Goal: Obtain resource: Obtain resource

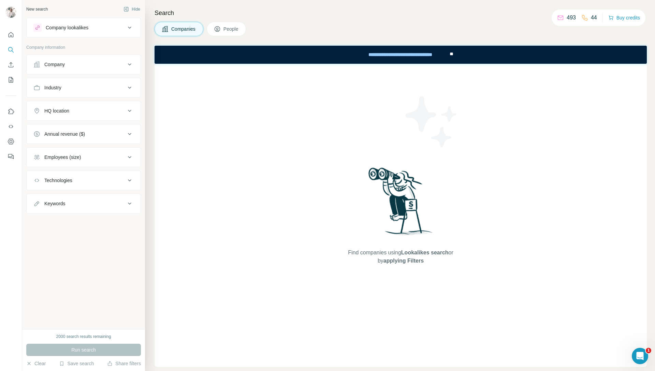
click at [82, 205] on div "Keywords" at bounding box center [79, 203] width 92 height 7
click at [78, 219] on input "text" at bounding box center [76, 221] width 87 height 12
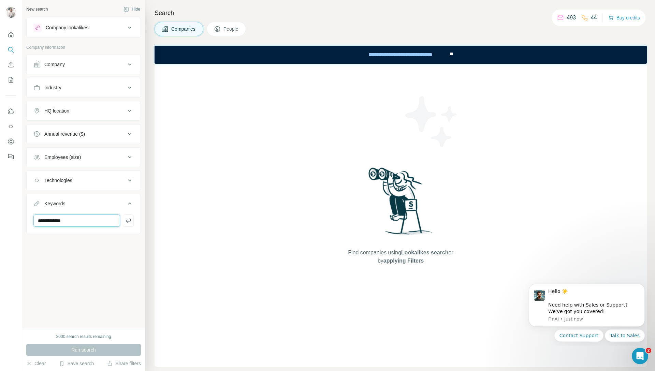
type input "**********"
click at [83, 181] on div "Technologies" at bounding box center [79, 180] width 92 height 7
click at [77, 158] on div "Employees (size)" at bounding box center [62, 157] width 37 height 7
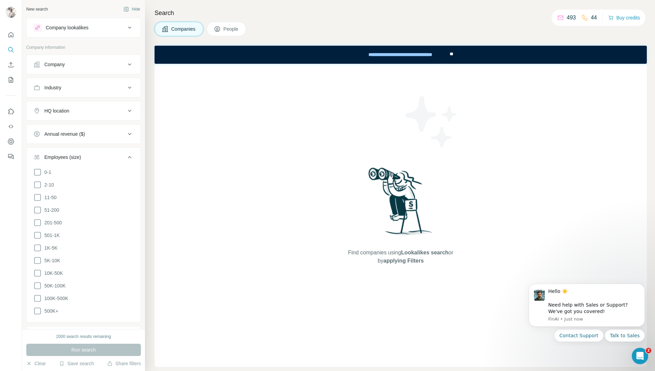
click at [75, 138] on button "Annual revenue ($)" at bounding box center [84, 134] width 114 height 16
click at [74, 92] on button "Industry" at bounding box center [84, 88] width 114 height 16
click at [74, 104] on input at bounding box center [80, 105] width 84 height 8
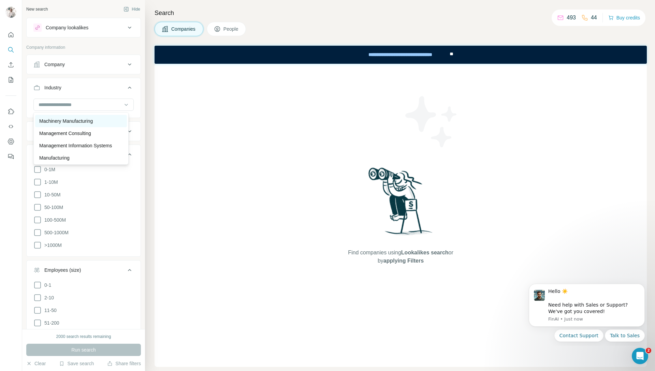
click at [67, 125] on p "Machinery Manufacturing" at bounding box center [66, 121] width 54 height 7
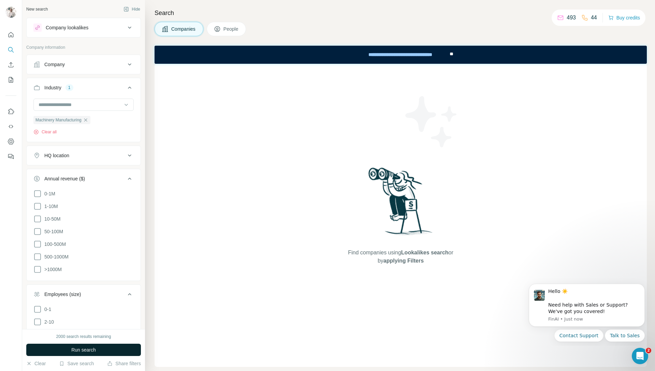
click at [85, 352] on span "Run search" at bounding box center [83, 350] width 25 height 7
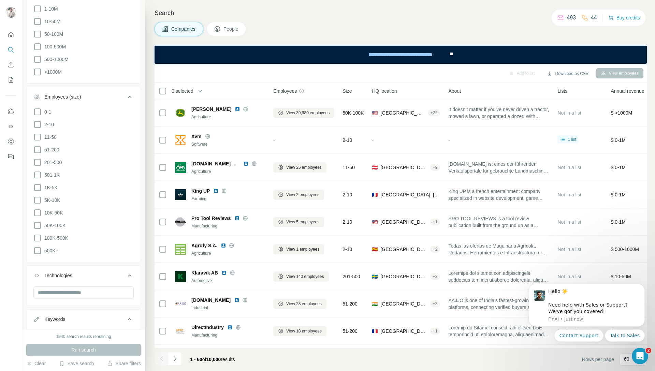
scroll to position [231, 0]
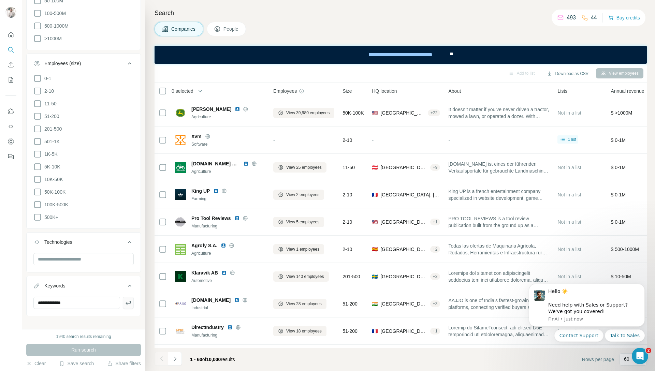
click at [125, 300] on icon "button" at bounding box center [128, 303] width 7 height 7
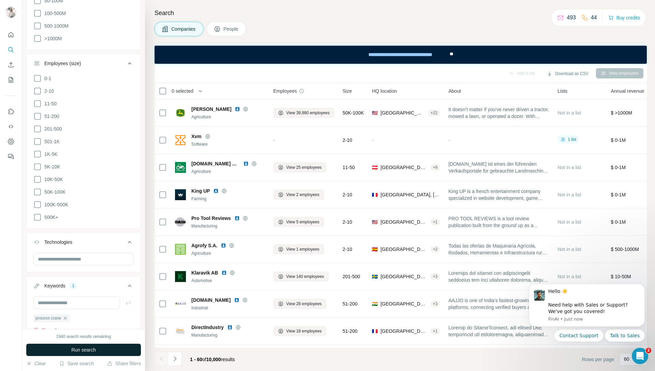
click at [82, 356] on button "Run search" at bounding box center [83, 350] width 115 height 12
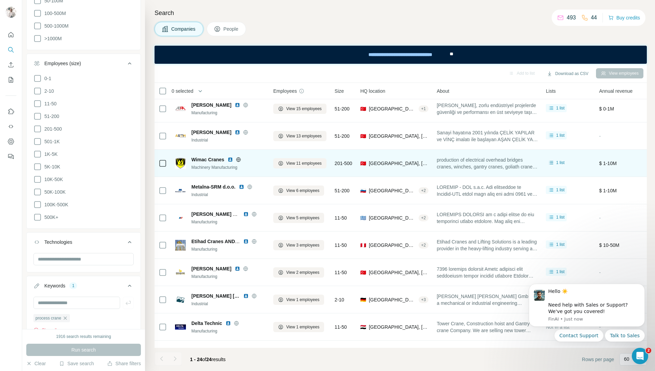
scroll to position [379, 0]
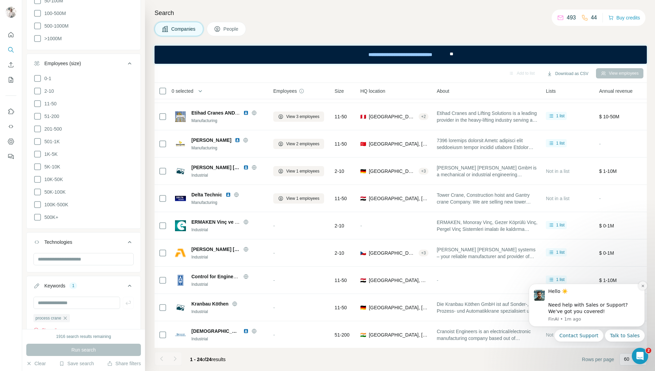
click at [643, 288] on button "Dismiss notification" at bounding box center [643, 286] width 9 height 9
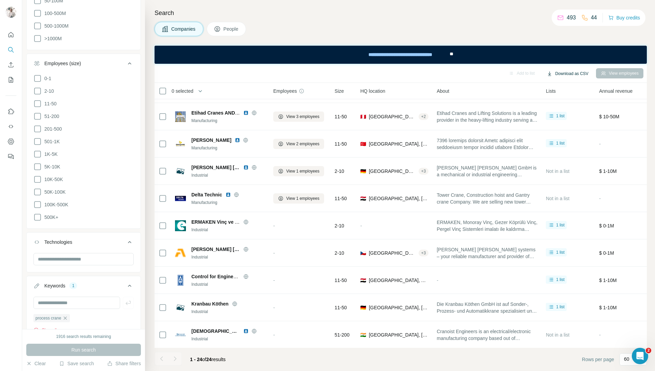
click at [567, 72] on button "Download as CSV" at bounding box center [567, 74] width 51 height 10
click at [559, 89] on div "Only current page (24)" at bounding box center [572, 88] width 64 height 12
click at [452, 30] on div "Companies People" at bounding box center [401, 29] width 493 height 14
